Goal: Task Accomplishment & Management: Complete application form

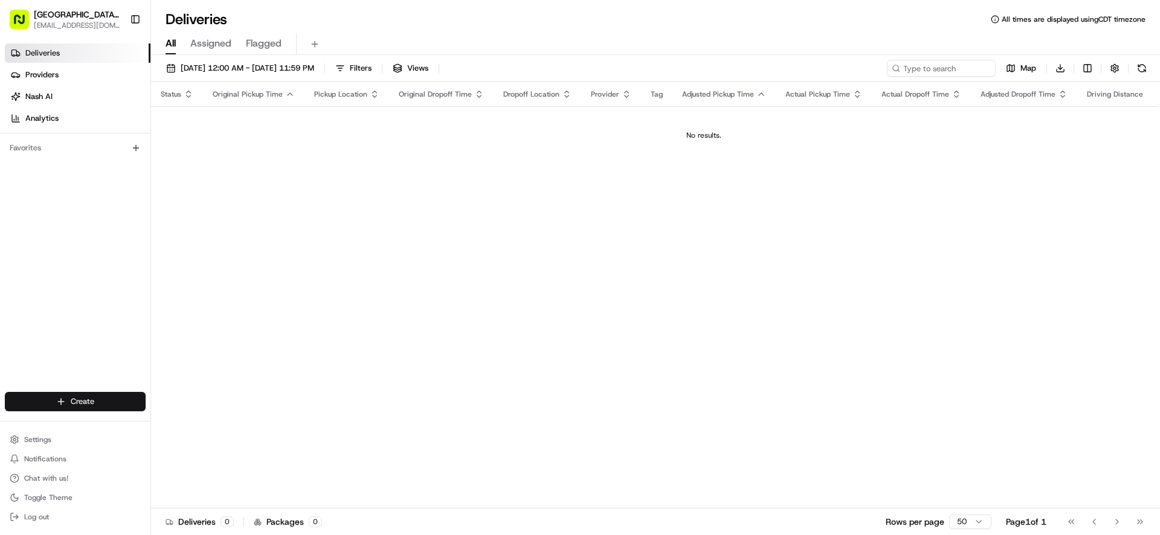
click at [97, 401] on html "Pizza Ranch - [GEOGRAPHIC_DATA], [GEOGRAPHIC_DATA] [EMAIL_ADDRESS][DOMAIN_NAME]…" at bounding box center [580, 267] width 1160 height 535
click at [205, 425] on link "Delivery" at bounding box center [218, 424] width 135 height 22
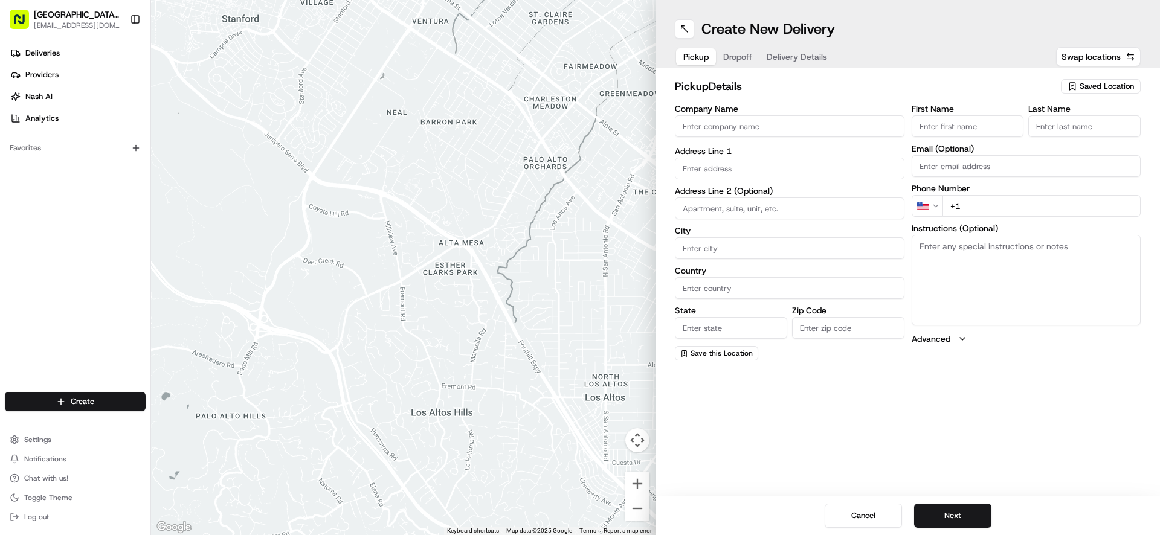
click at [776, 129] on input "Company Name" at bounding box center [790, 126] width 230 height 22
type input "WENTZVILLE PIZZA RANCH"
type input "[STREET_ADDRESS]"
type input "[GEOGRAPHIC_DATA]"
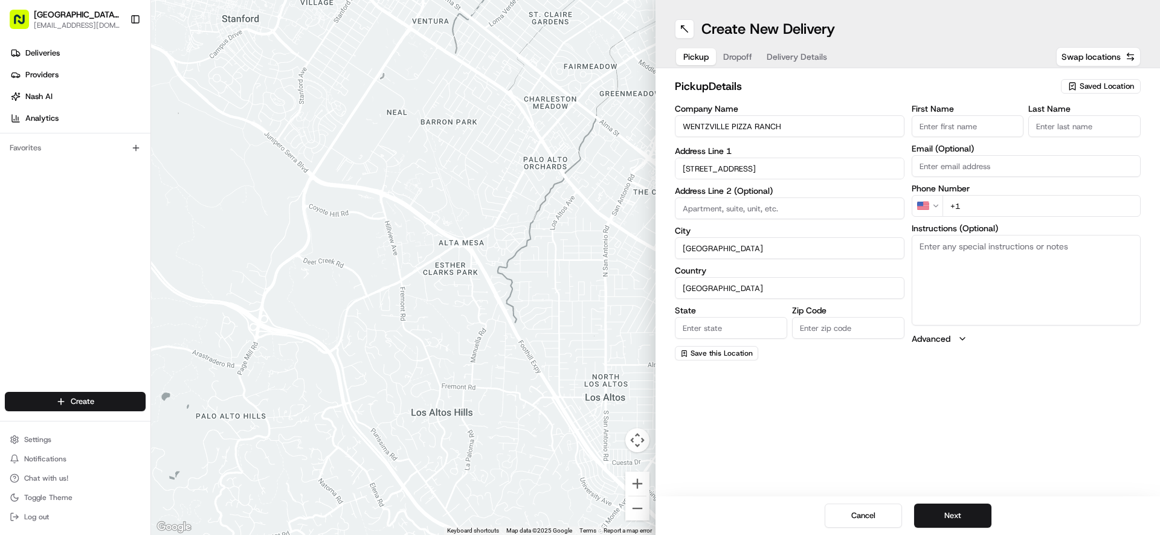
type input "MO"
type input "63385-3405"
type input "[GEOGRAPHIC_DATA]"
type input "Ranch"
type input "[EMAIL_ADDRESS][DOMAIN_NAME]"
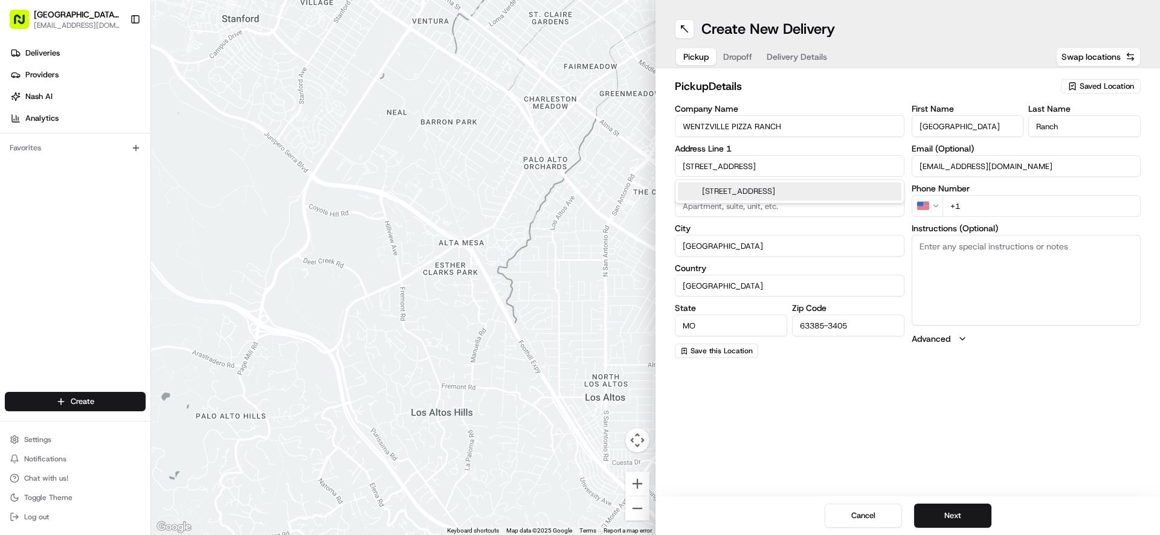
click at [994, 204] on input "+1" at bounding box center [1042, 206] width 199 height 22
type input "[PHONE_NUMBER]"
click at [993, 261] on textarea "Instructions (Optional)" at bounding box center [1027, 280] width 230 height 91
type textarea "Please pick up order inside Carry Out door"
drag, startPoint x: 1093, startPoint y: 247, endPoint x: 902, endPoint y: 241, distance: 191.1
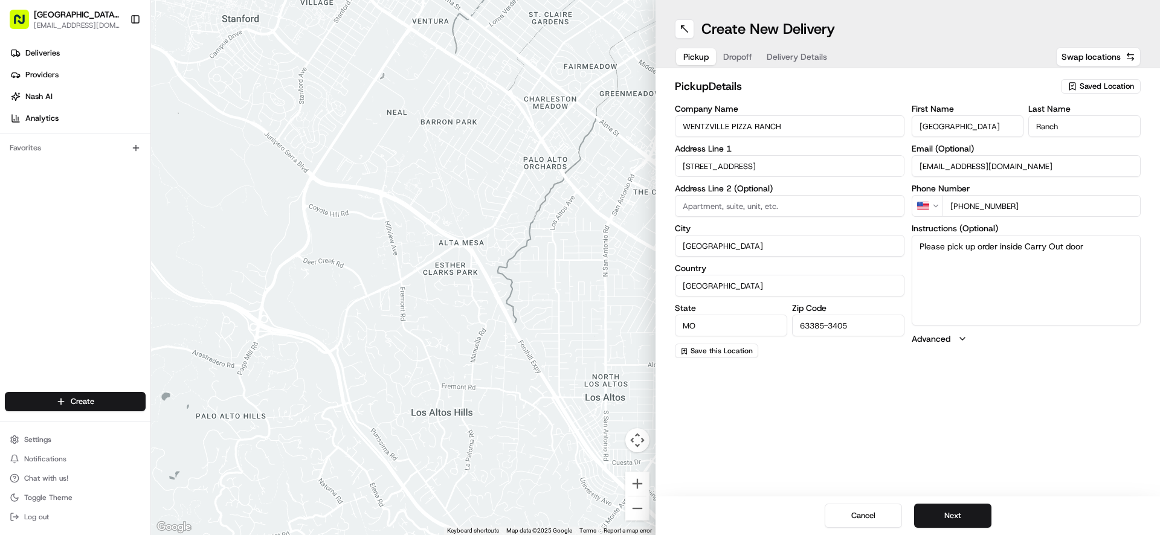
click at [902, 241] on div "Company Name WENTZVILLE PIZZA RANCH Address Line 1 [GEOGRAPHIC_DATA] Address Li…" at bounding box center [908, 232] width 466 height 254
click at [953, 516] on button "Next" at bounding box center [952, 516] width 77 height 24
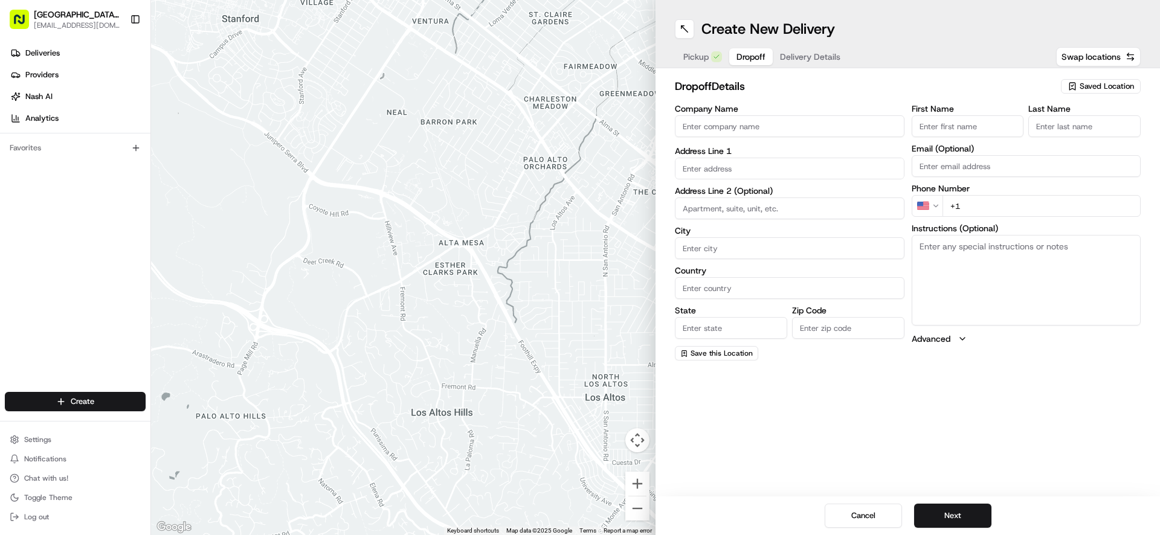
click at [962, 125] on input "First Name" at bounding box center [968, 126] width 112 height 22
type input "Semona"
click at [1078, 125] on input "Last Name" at bounding box center [1085, 126] width 112 height 22
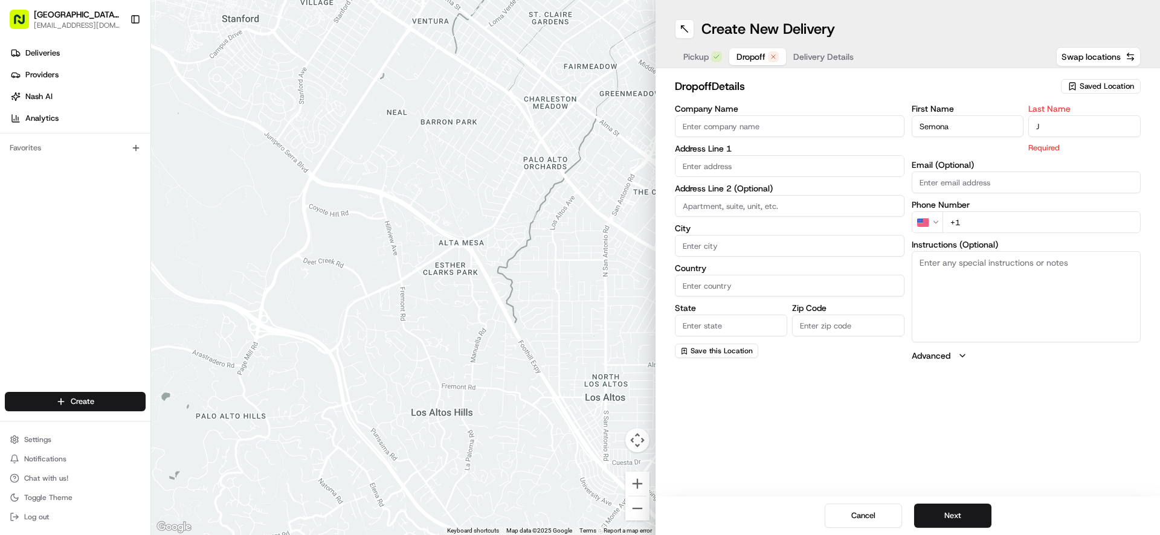
type input "J"
click at [792, 171] on input "text" at bounding box center [790, 166] width 230 height 22
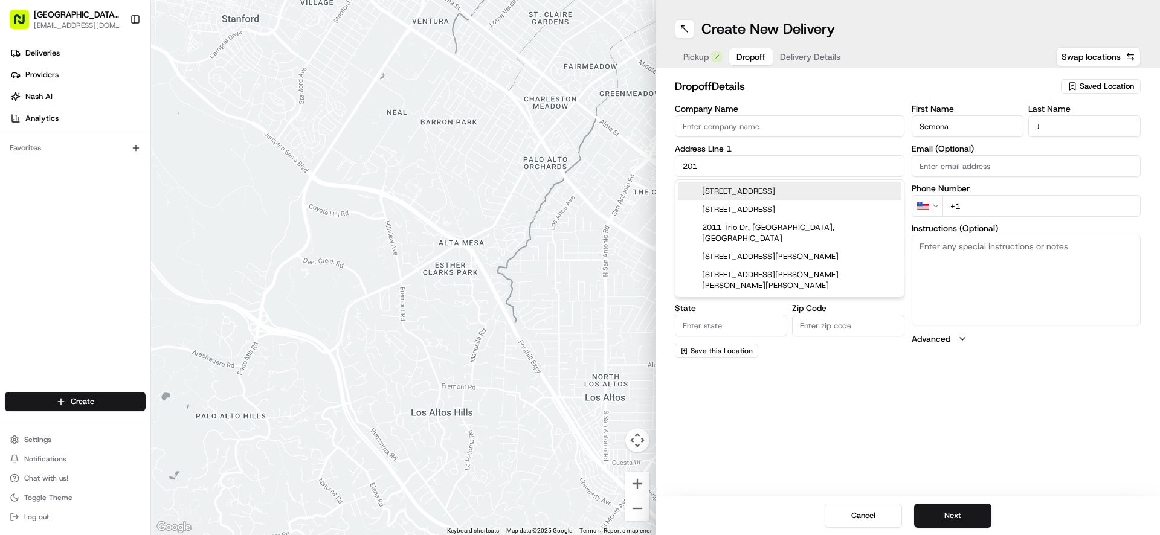
click at [761, 192] on div "[STREET_ADDRESS]" at bounding box center [790, 192] width 224 height 18
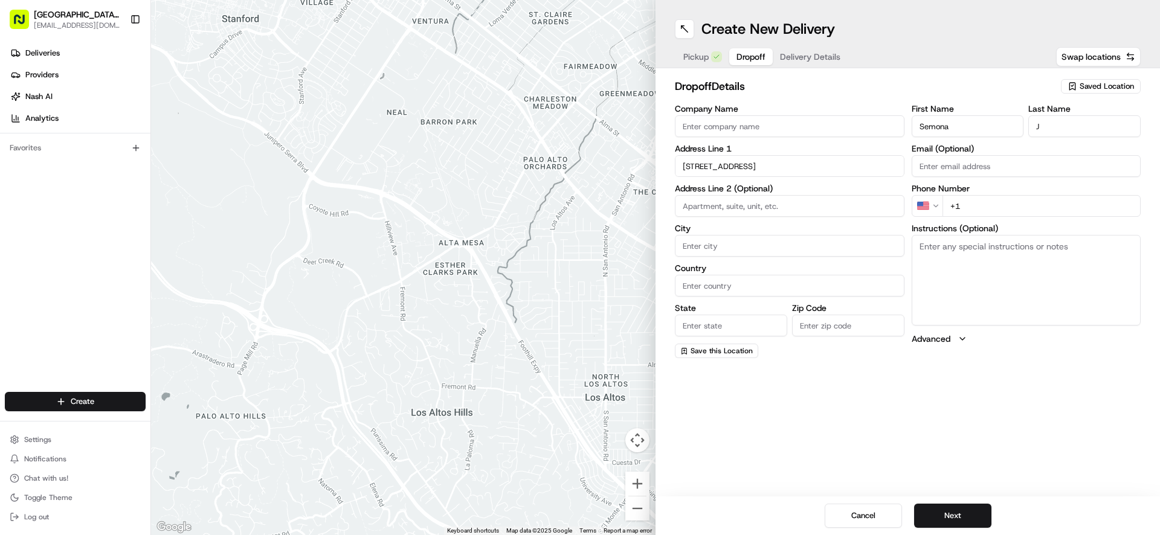
type input "[STREET_ADDRESS]"
type input "[GEOGRAPHIC_DATA]"
type input "MO"
type input "63385"
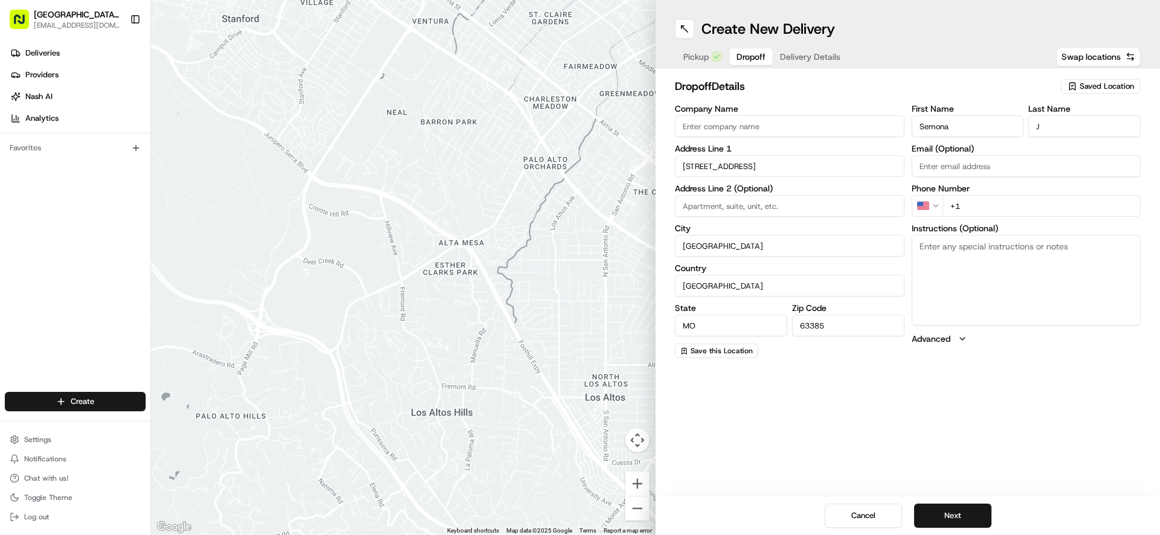
type input "[STREET_ADDRESS]"
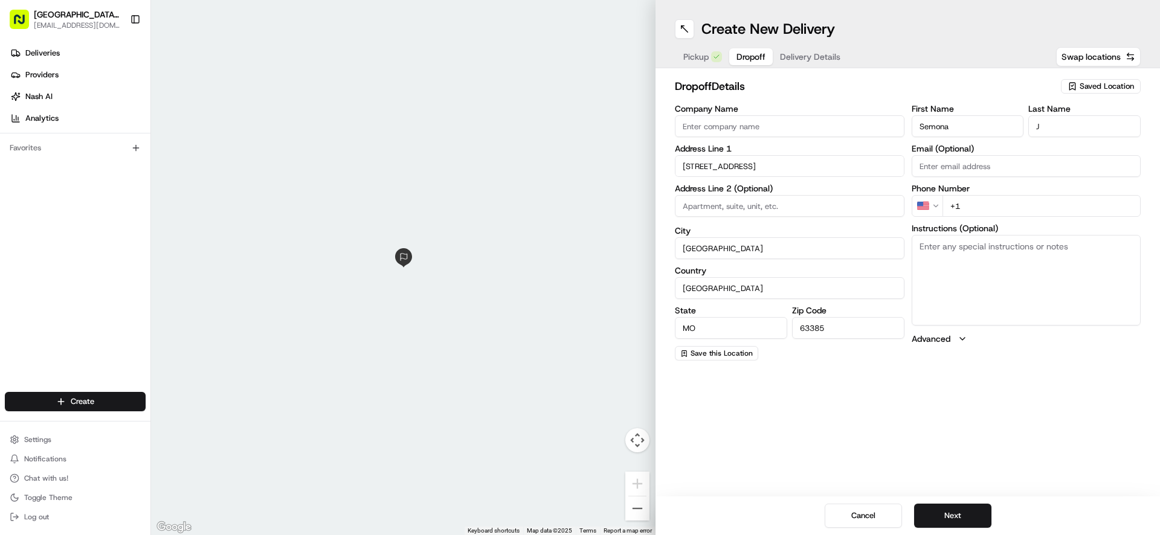
click at [1002, 202] on input "+1" at bounding box center [1042, 206] width 199 height 22
click at [956, 206] on input "[PHONE_NUMBER]" at bounding box center [1042, 206] width 199 height 22
click at [945, 511] on button "Next" at bounding box center [952, 516] width 77 height 24
click at [960, 514] on button "Next" at bounding box center [952, 516] width 77 height 24
click at [954, 519] on button "Next" at bounding box center [952, 516] width 77 height 24
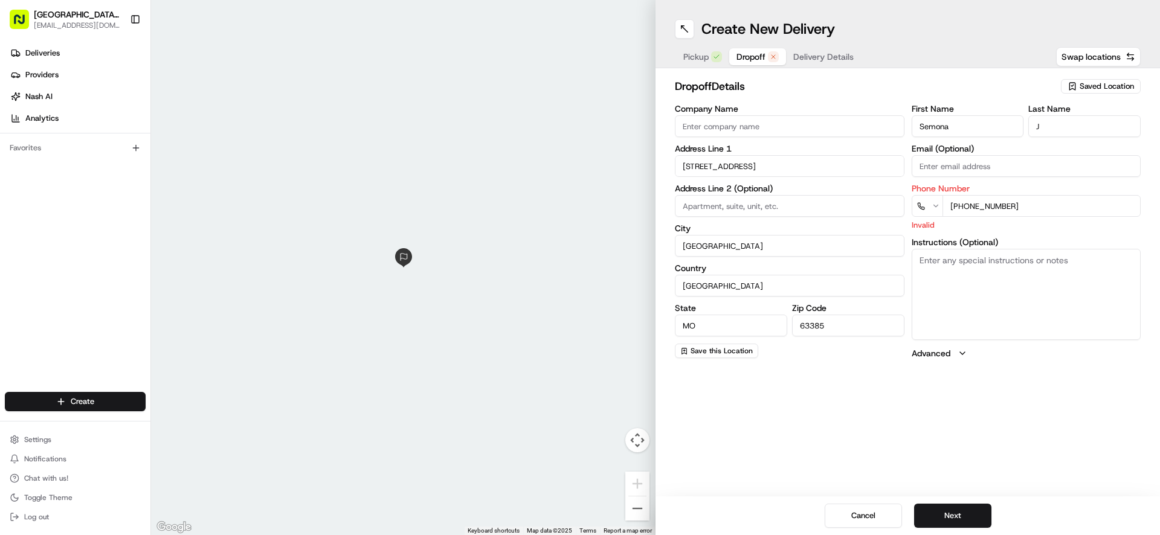
drag, startPoint x: 1029, startPoint y: 205, endPoint x: 921, endPoint y: 203, distance: 107.6
click at [921, 203] on div "[PHONE_NUMBER]" at bounding box center [1027, 206] width 230 height 22
click at [942, 515] on button "Next" at bounding box center [952, 516] width 77 height 24
click at [1014, 204] on input "+1" at bounding box center [1042, 206] width 199 height 22
type input "[PHONE_NUMBER]"
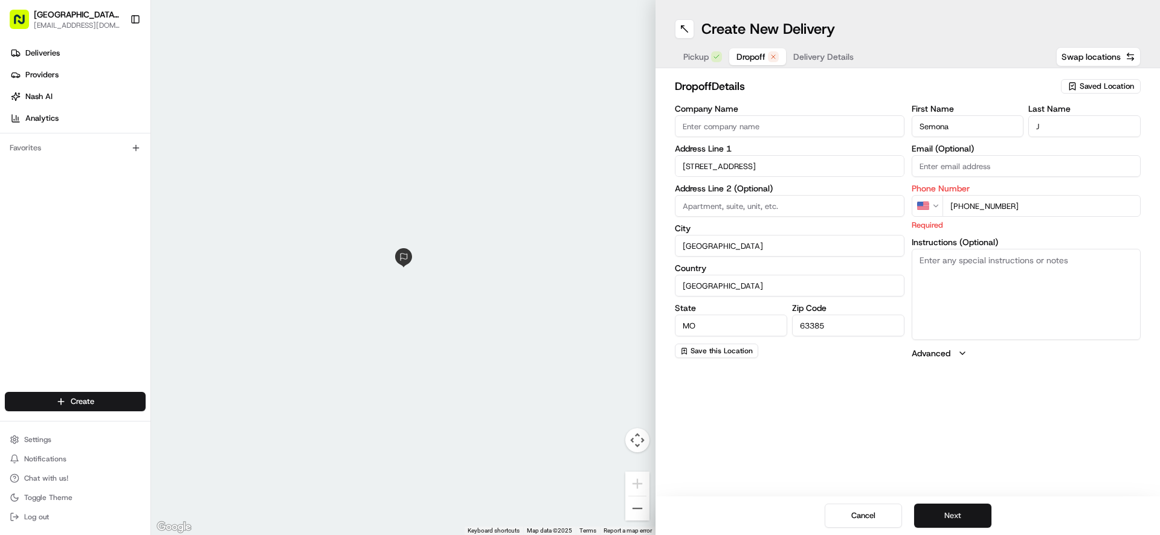
click at [954, 514] on button "Next" at bounding box center [952, 516] width 77 height 24
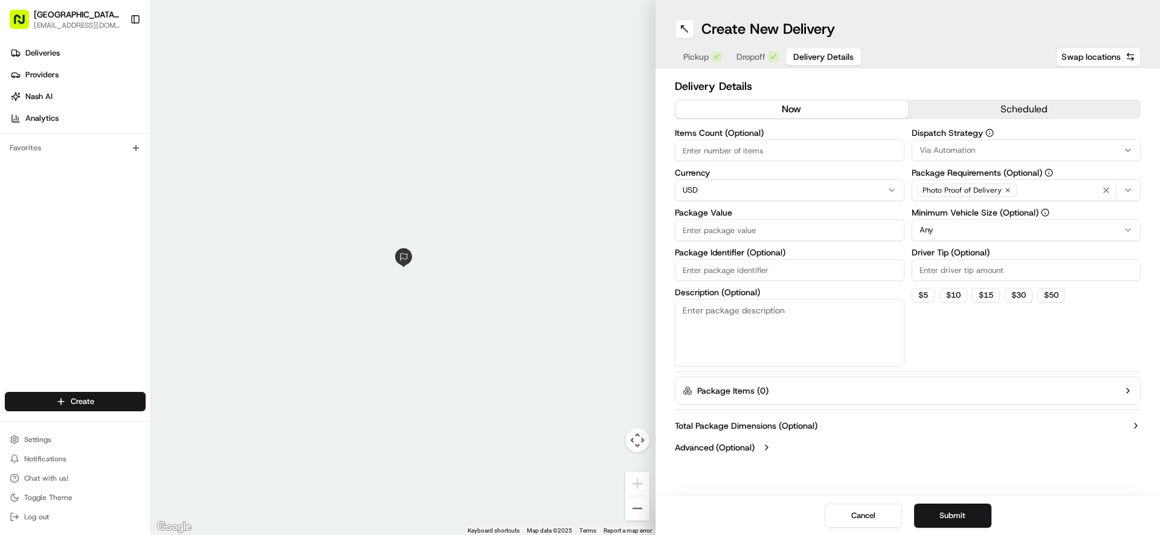
click at [729, 230] on input "Package Value" at bounding box center [790, 230] width 230 height 22
type input "22.99"
click at [982, 273] on input "Driver Tip (Optional)" at bounding box center [1027, 270] width 230 height 22
click at [1128, 192] on icon "button" at bounding box center [1129, 191] width 10 height 10
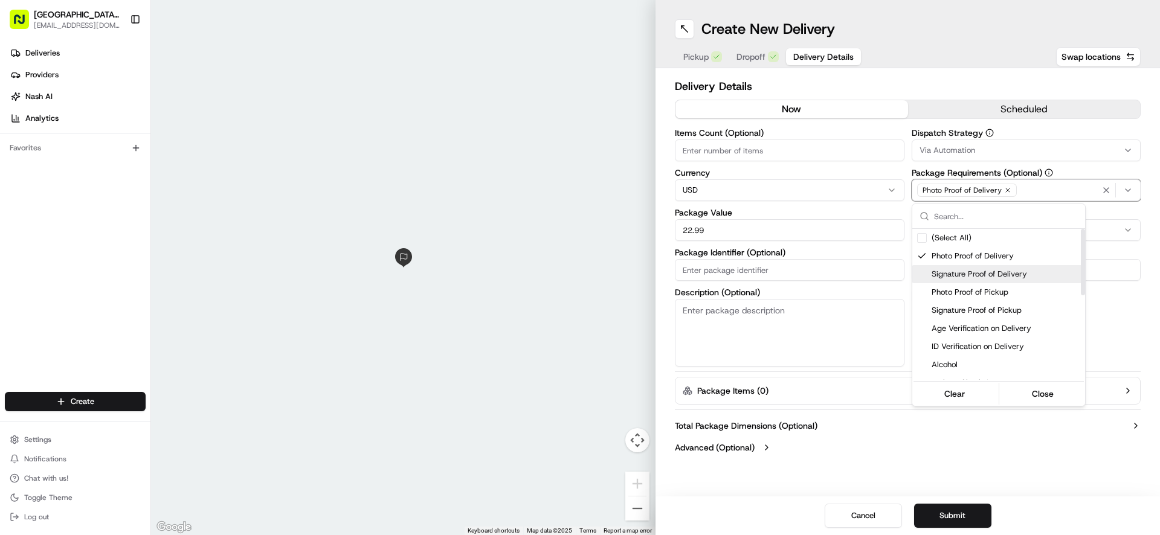
click at [914, 271] on div "Signature Proof of Delivery" at bounding box center [999, 274] width 173 height 18
click at [923, 257] on div "Suggestions" at bounding box center [922, 256] width 10 height 10
click at [958, 523] on html "Pizza Ranch - [GEOGRAPHIC_DATA], [GEOGRAPHIC_DATA] [EMAIL_ADDRESS][DOMAIN_NAME]…" at bounding box center [580, 267] width 1160 height 535
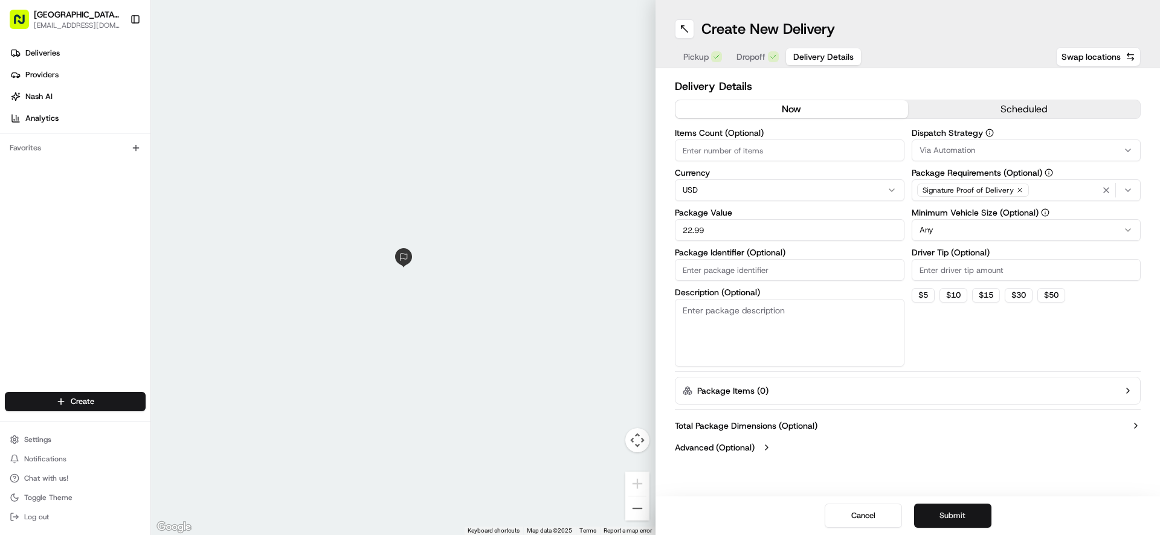
click at [955, 516] on button "Submit" at bounding box center [952, 516] width 77 height 24
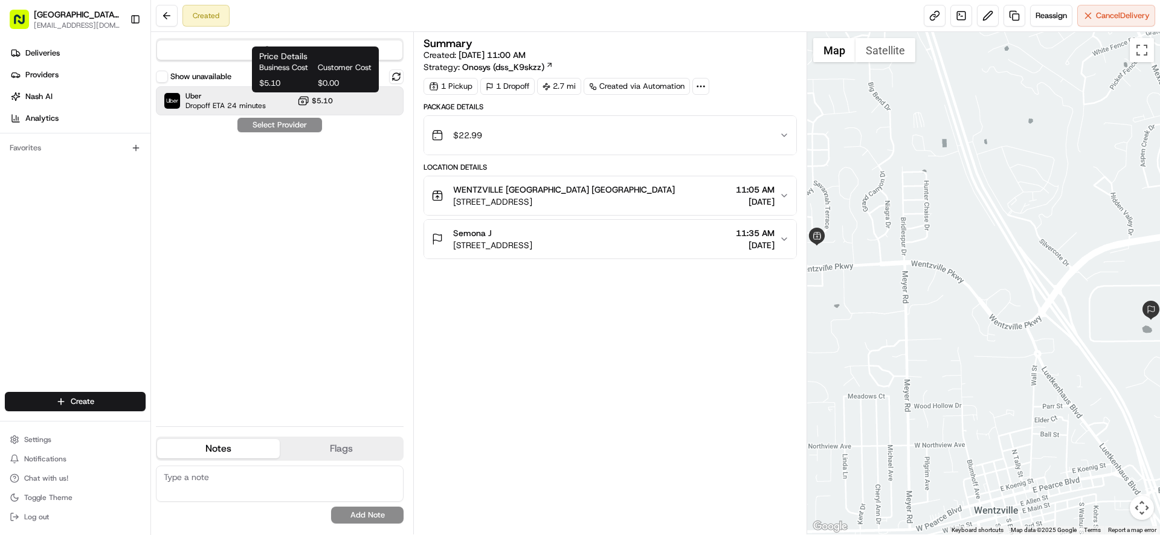
click at [325, 101] on span "$5.10" at bounding box center [322, 101] width 21 height 10
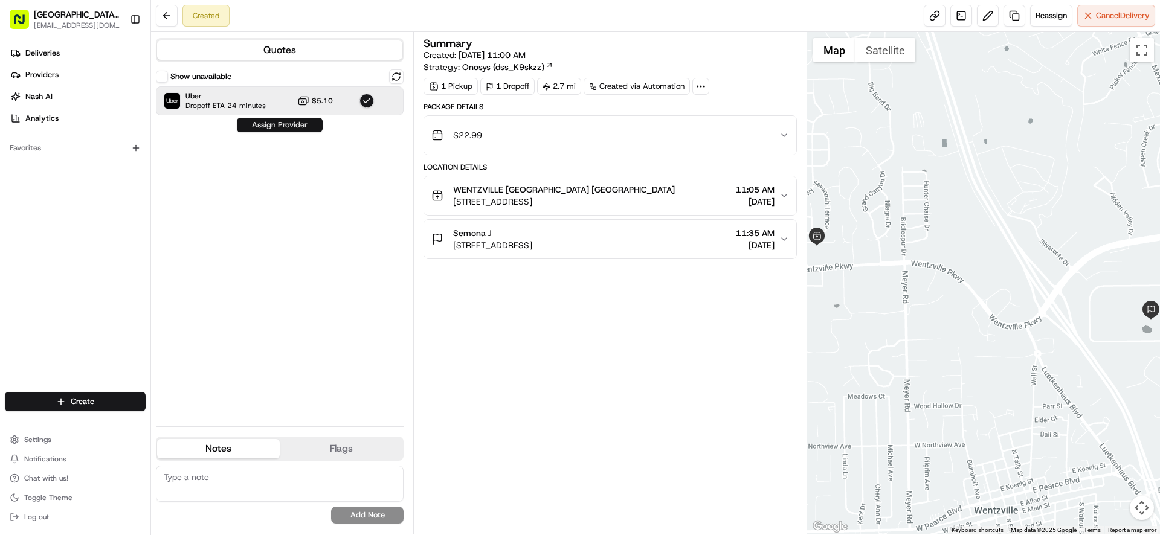
click at [292, 131] on button "Assign Provider" at bounding box center [280, 125] width 86 height 15
